Goal: Transaction & Acquisition: Obtain resource

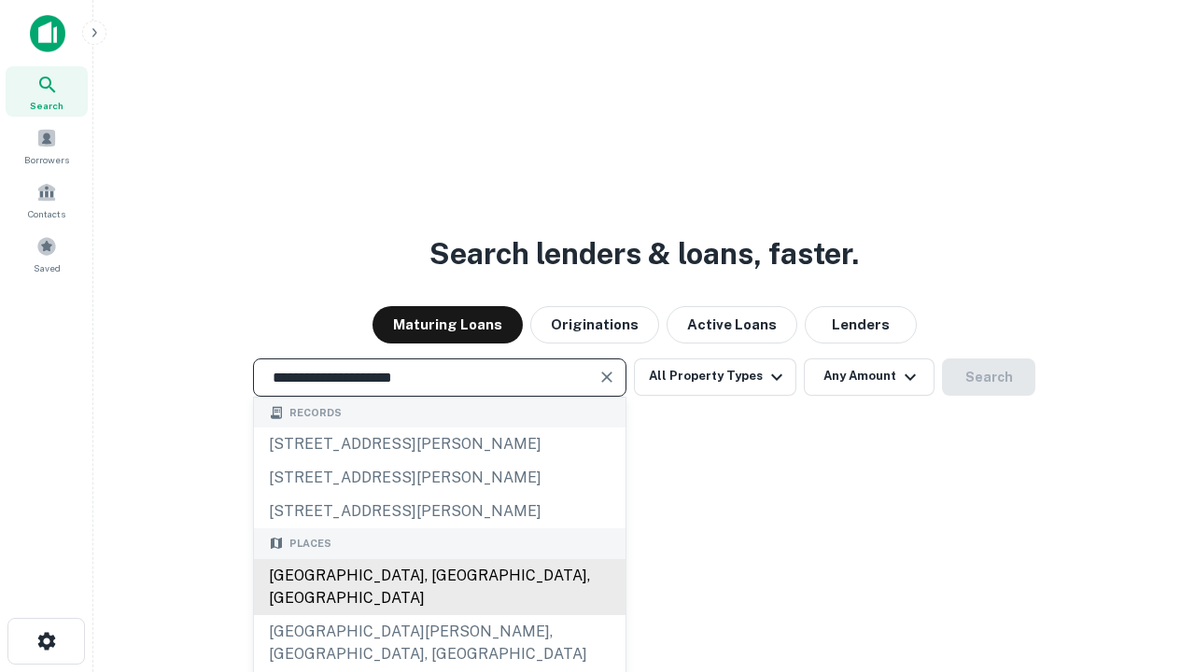
click at [439, 615] on div "Santa Monica, CA, USA" at bounding box center [440, 587] width 372 height 56
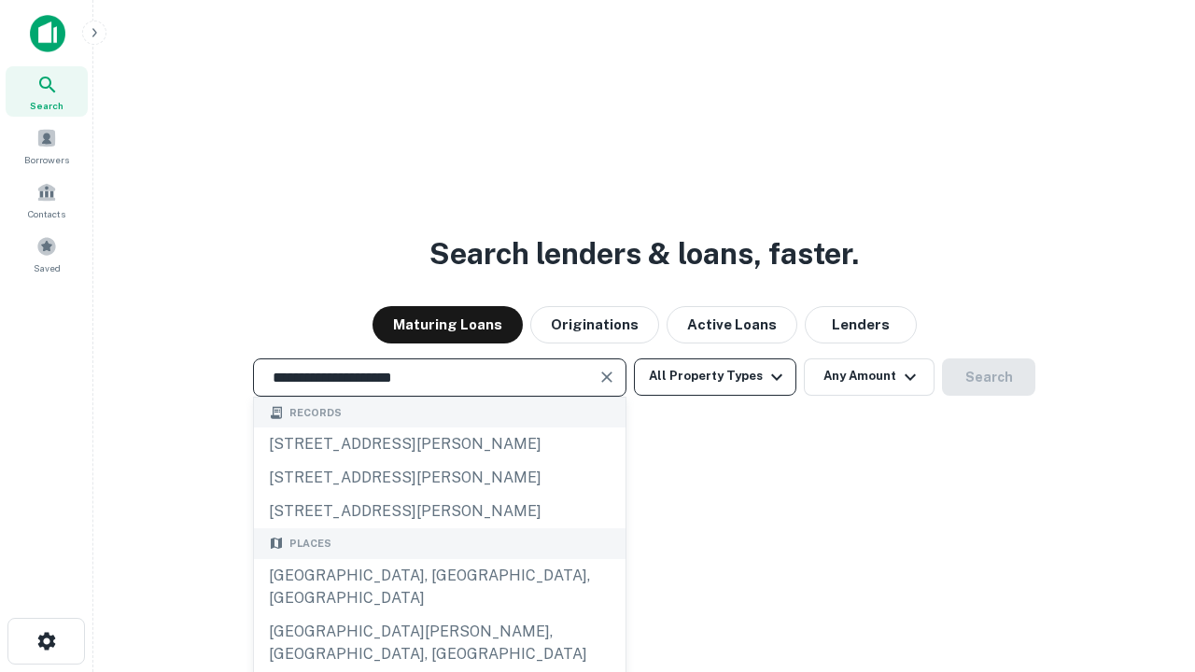
type input "**********"
click at [715, 376] on button "All Property Types" at bounding box center [715, 377] width 162 height 37
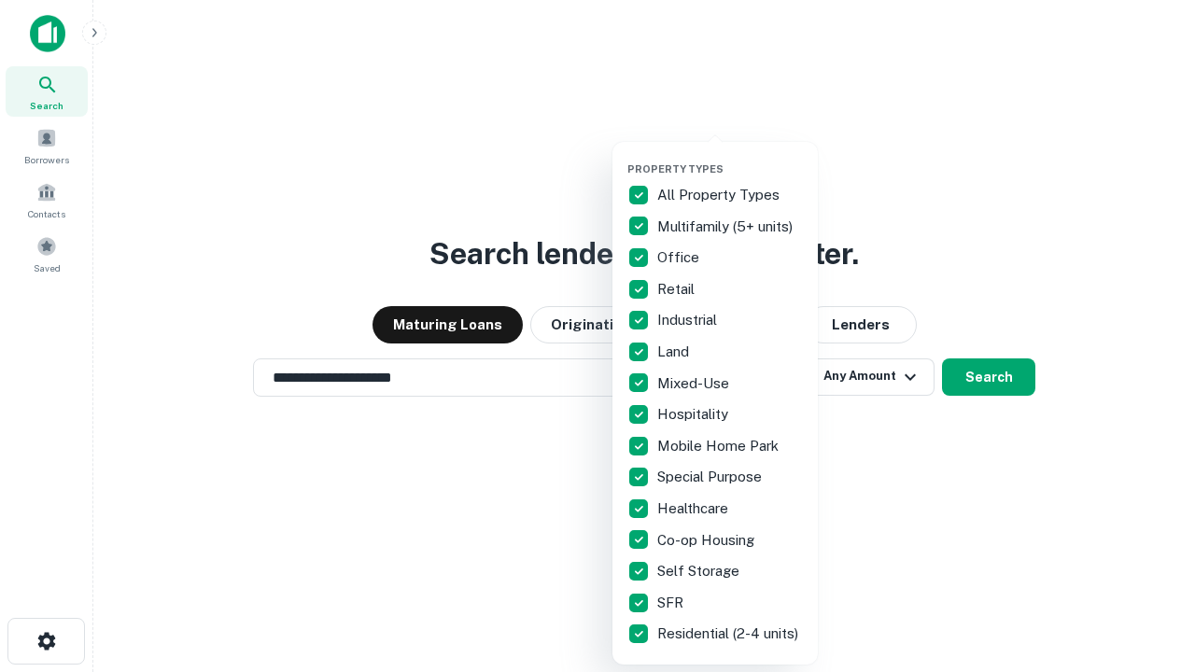
click at [730, 157] on button "button" at bounding box center [729, 157] width 205 height 1
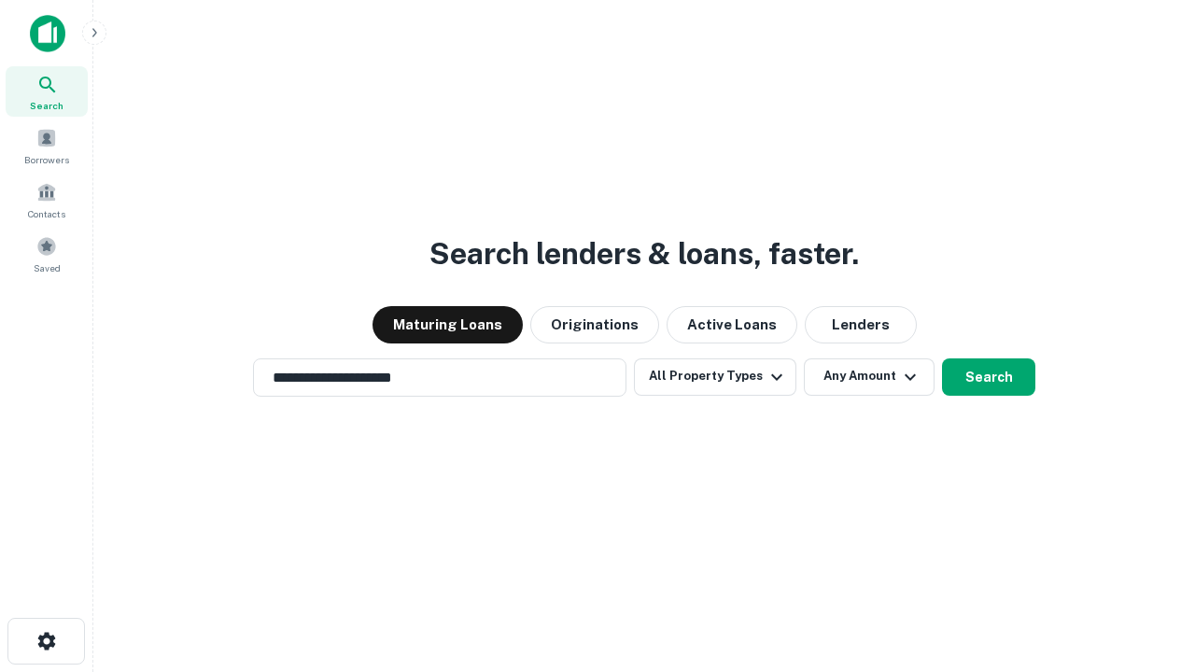
scroll to position [11, 225]
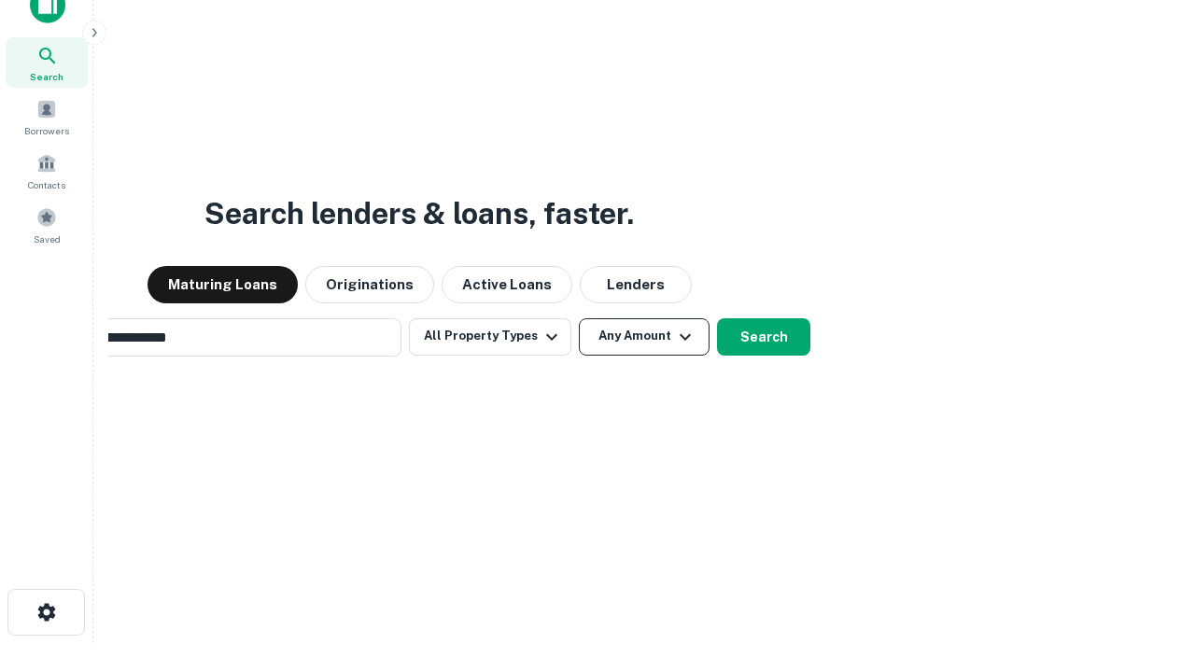
click at [579, 318] on button "Any Amount" at bounding box center [644, 336] width 131 height 37
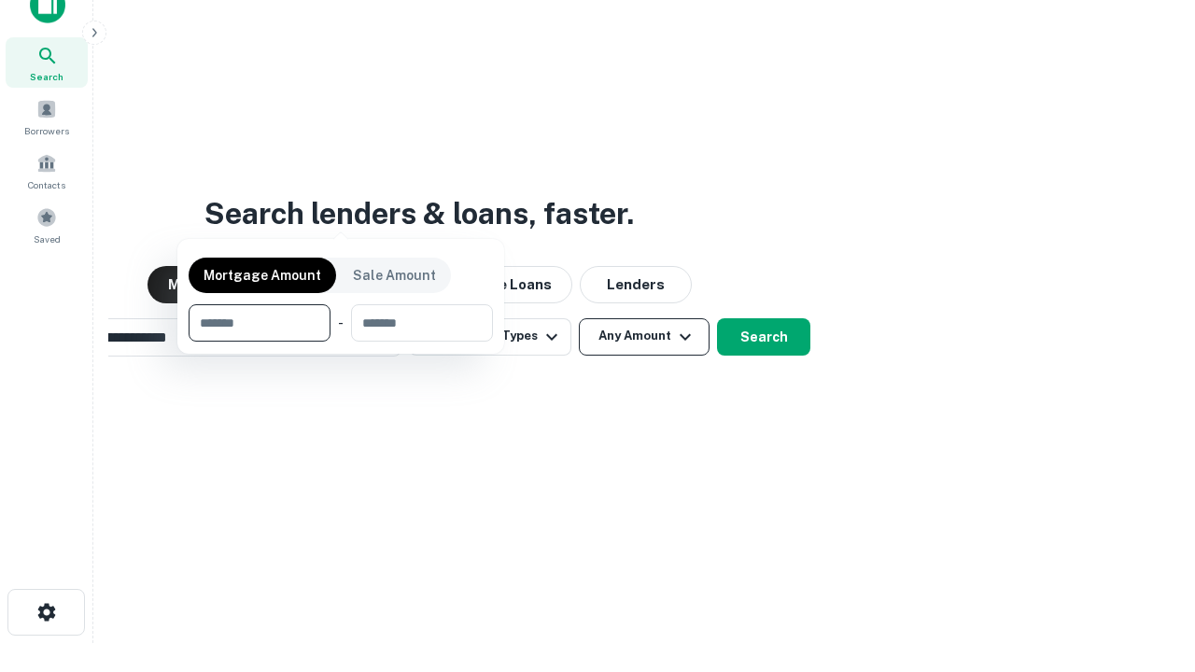
scroll to position [30, 0]
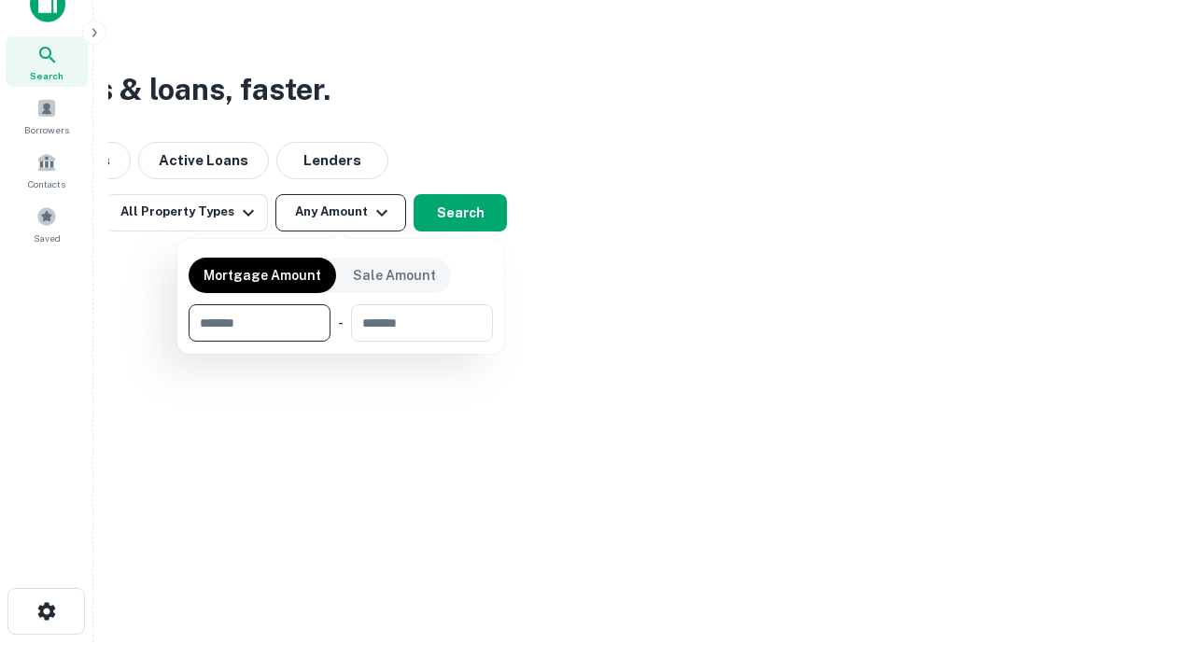
type input "*******"
click at [341, 342] on button "button" at bounding box center [341, 342] width 304 height 1
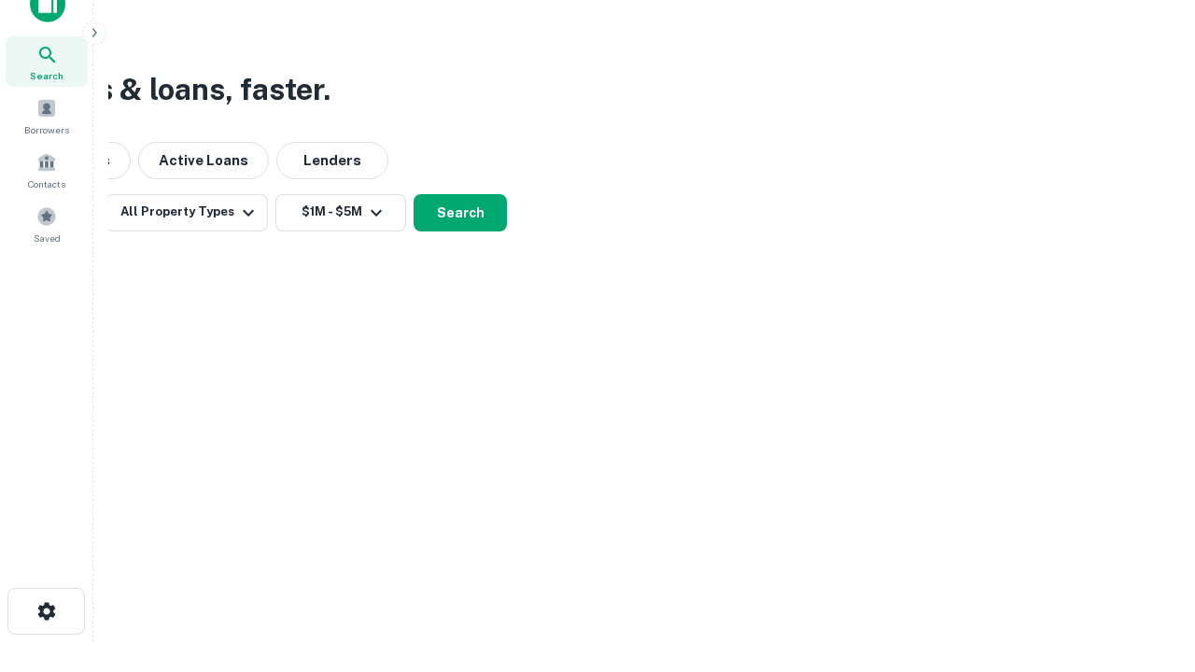
scroll to position [29, 0]
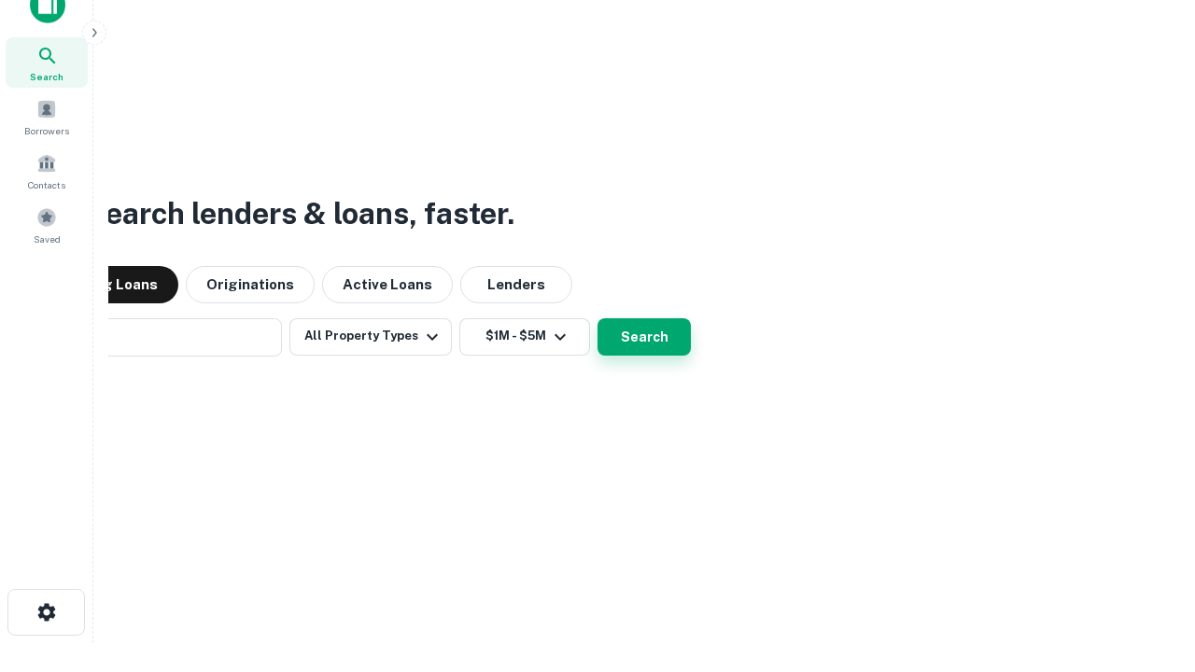
click at [598, 318] on button "Search" at bounding box center [644, 336] width 93 height 37
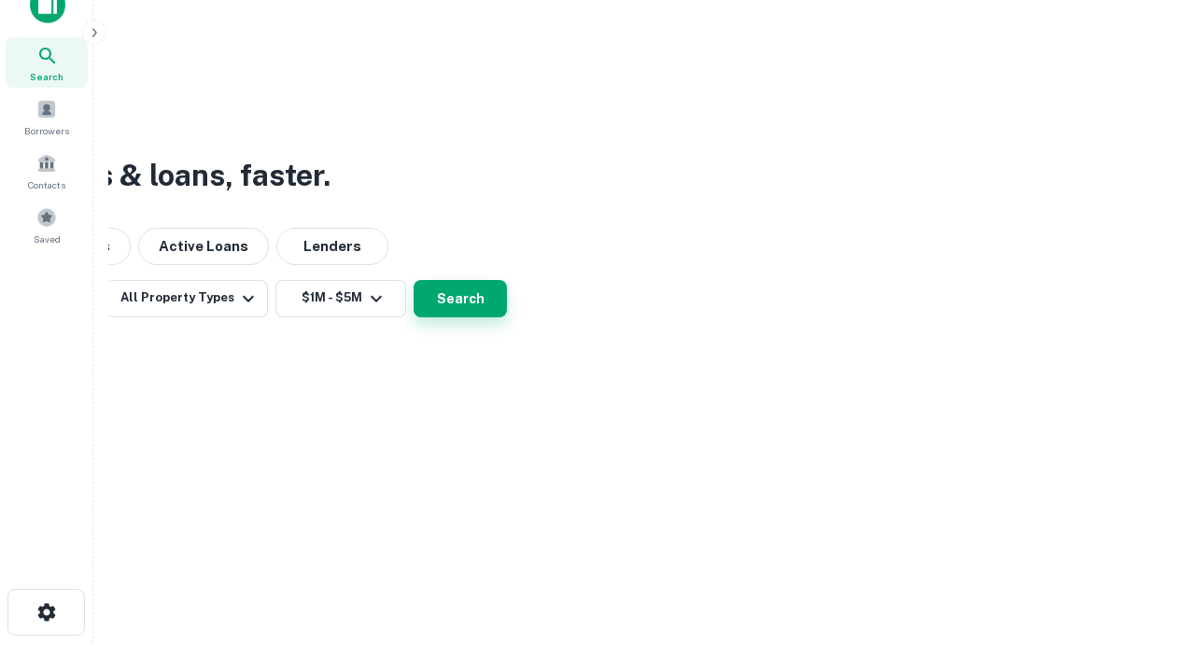
scroll to position [30, 0]
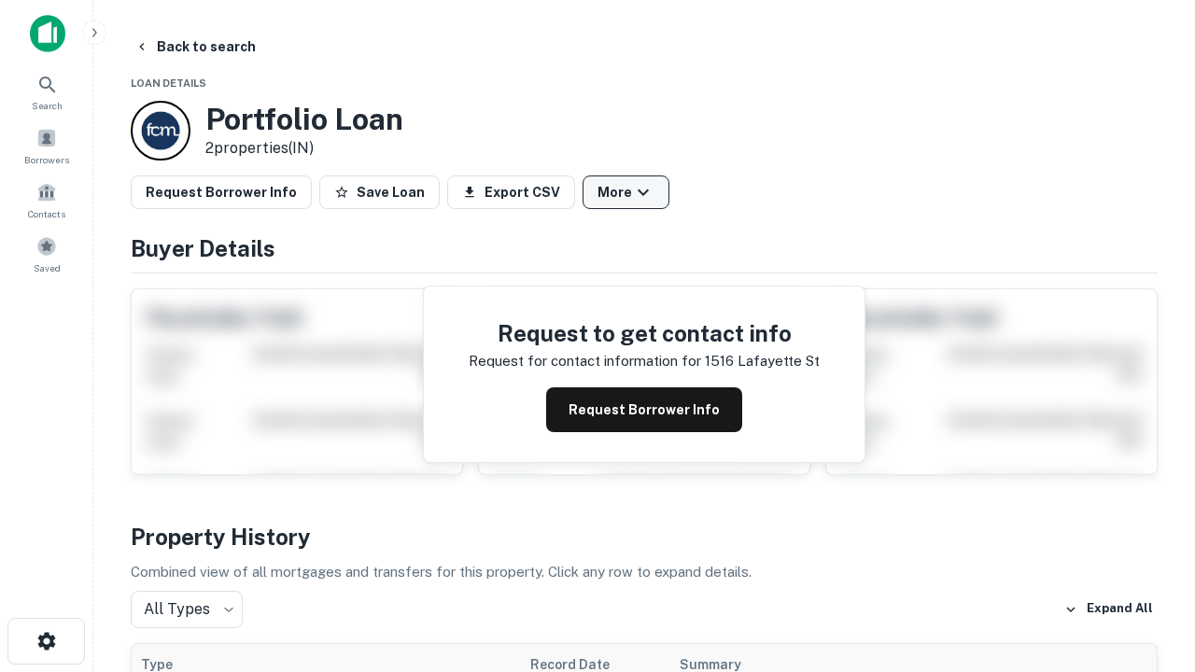
click at [626, 192] on button "More" at bounding box center [626, 193] width 87 height 34
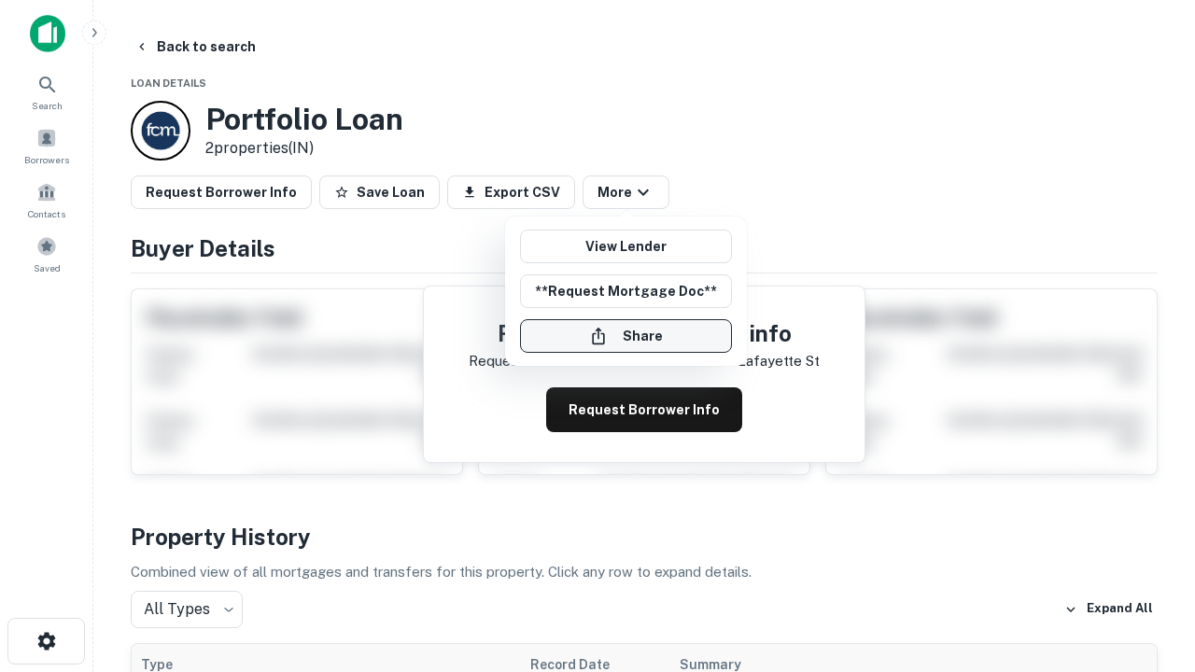
click at [626, 336] on button "Share" at bounding box center [626, 336] width 212 height 34
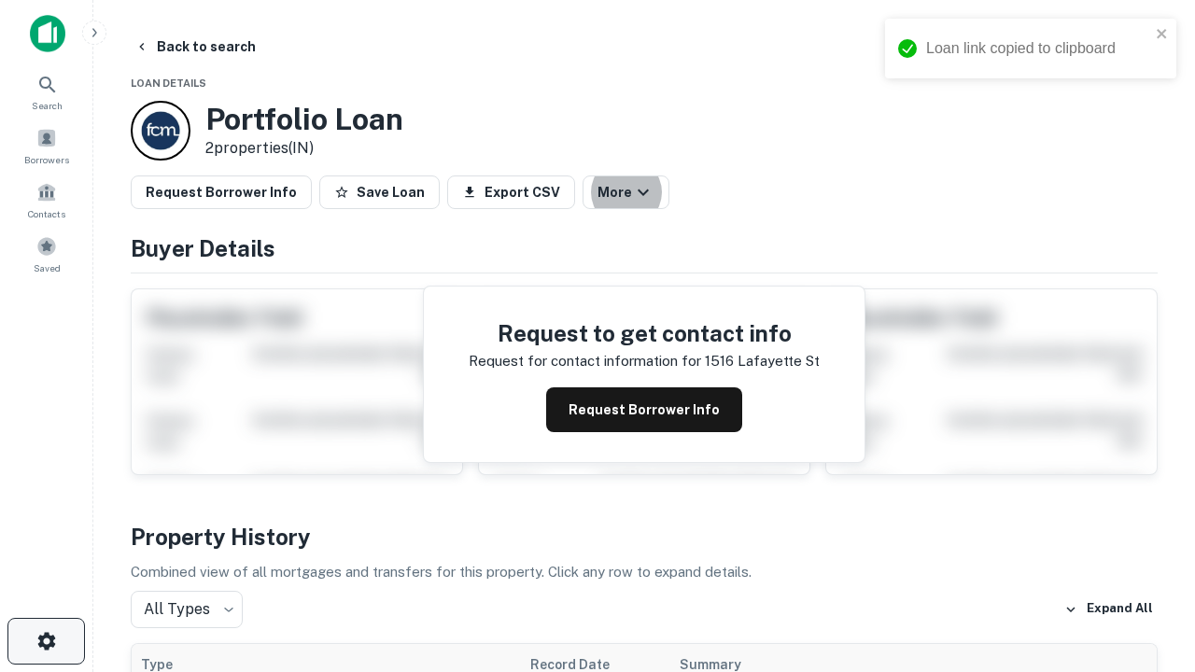
click at [46, 641] on icon "button" at bounding box center [46, 641] width 22 height 22
